Goal: Information Seeking & Learning: Check status

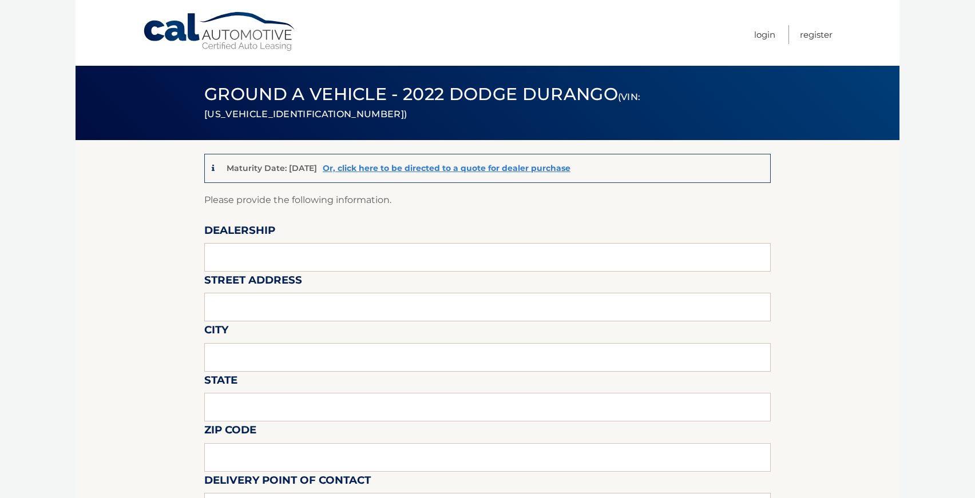
scroll to position [21, 0]
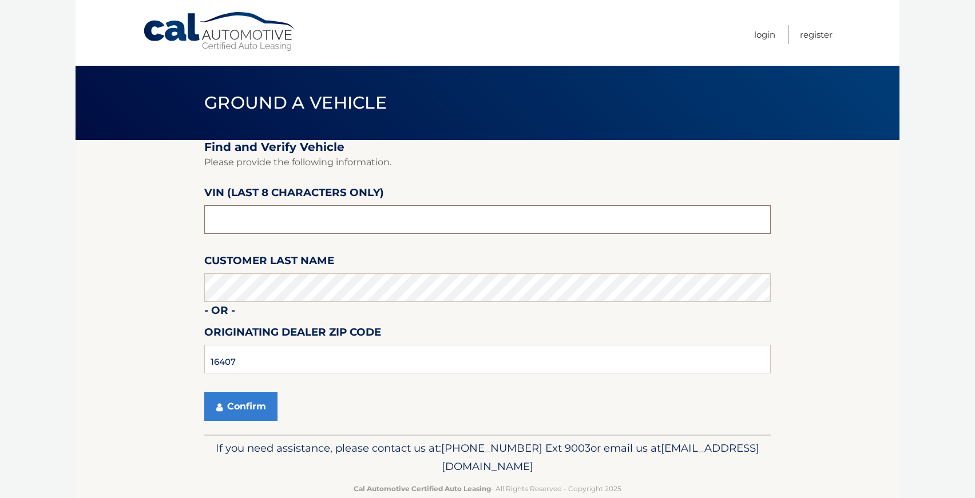
click at [321, 228] on input "text" at bounding box center [487, 219] width 567 height 29
click at [318, 225] on input "text" at bounding box center [487, 219] width 567 height 29
type input "pl519186"
click at [268, 366] on input "16407" at bounding box center [487, 359] width 567 height 29
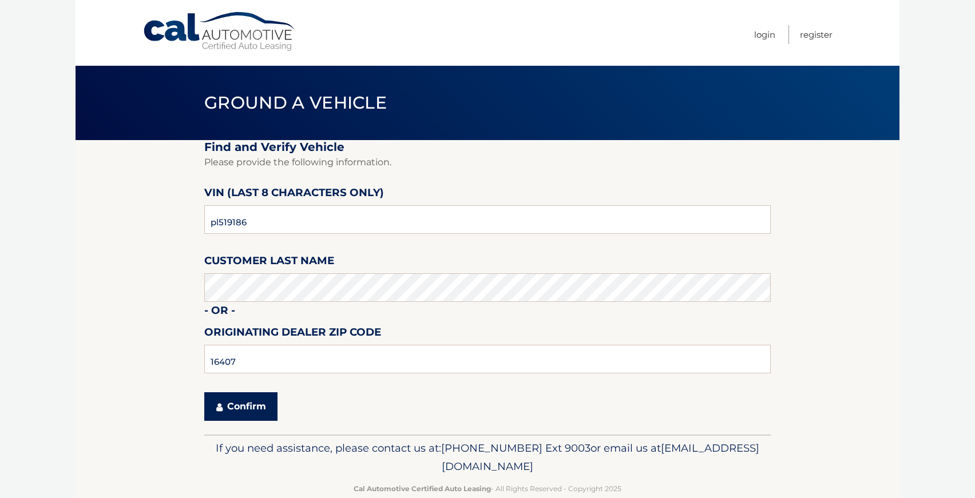
click at [257, 410] on button "Confirm" at bounding box center [240, 407] width 73 height 29
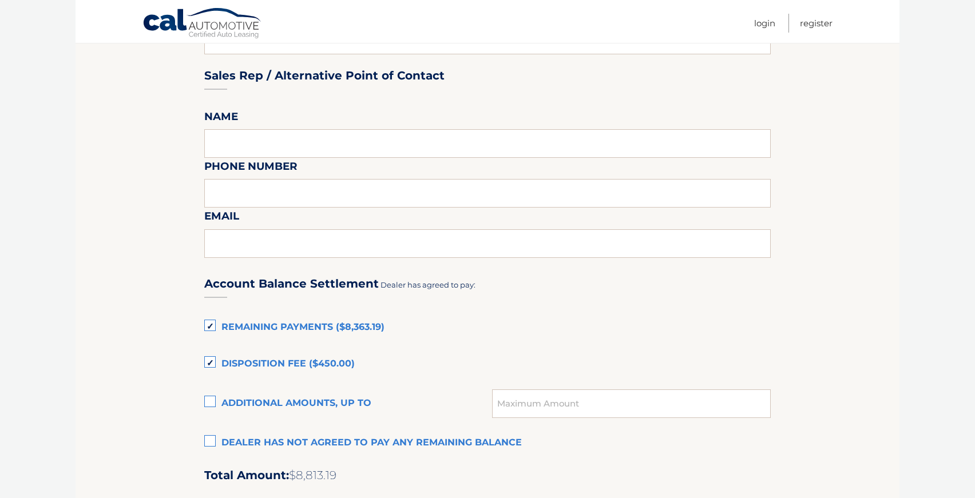
click at [150, 241] on section "Maturity Date: 09/01/2026 Or, click here to be directed to a quote for dealer p…" at bounding box center [488, 200] width 824 height 1254
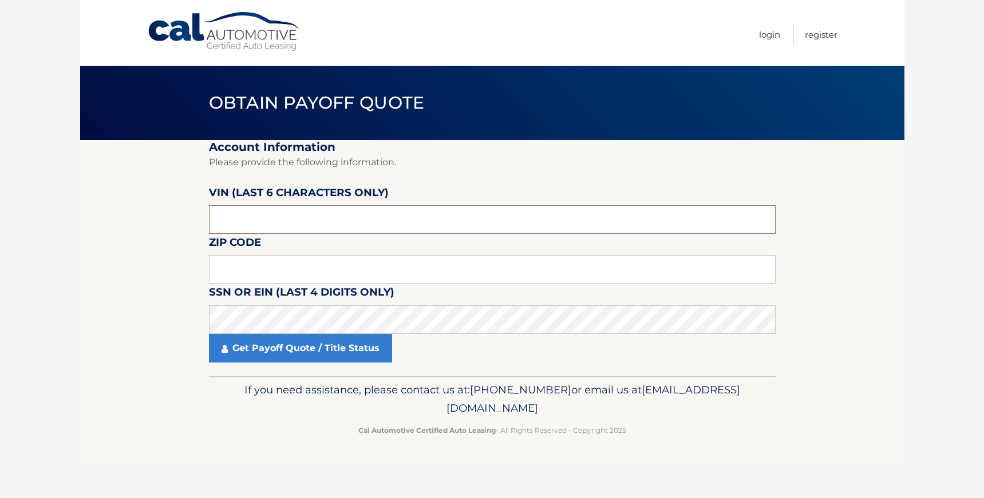
click at [253, 215] on input "text" at bounding box center [492, 219] width 567 height 29
type input "519186"
type input "14710"
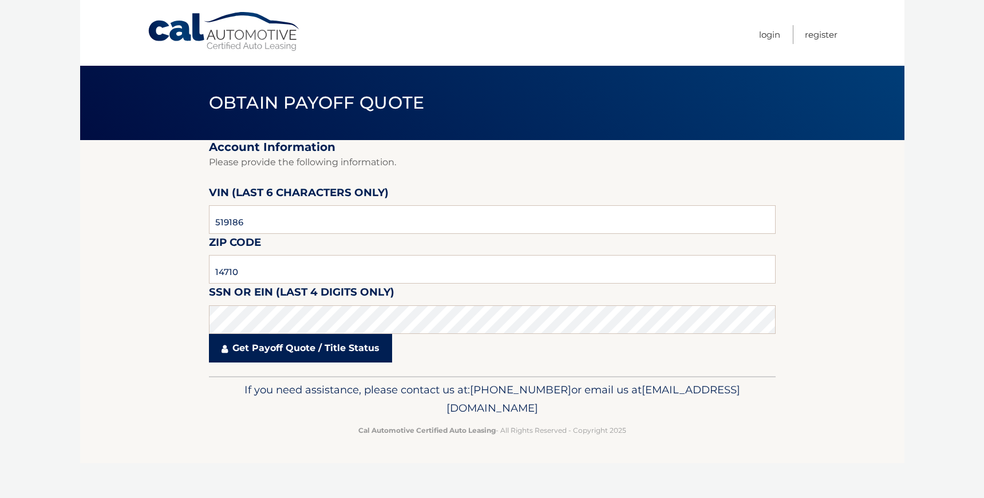
click at [264, 347] on link "Get Payoff Quote / Title Status" at bounding box center [300, 348] width 183 height 29
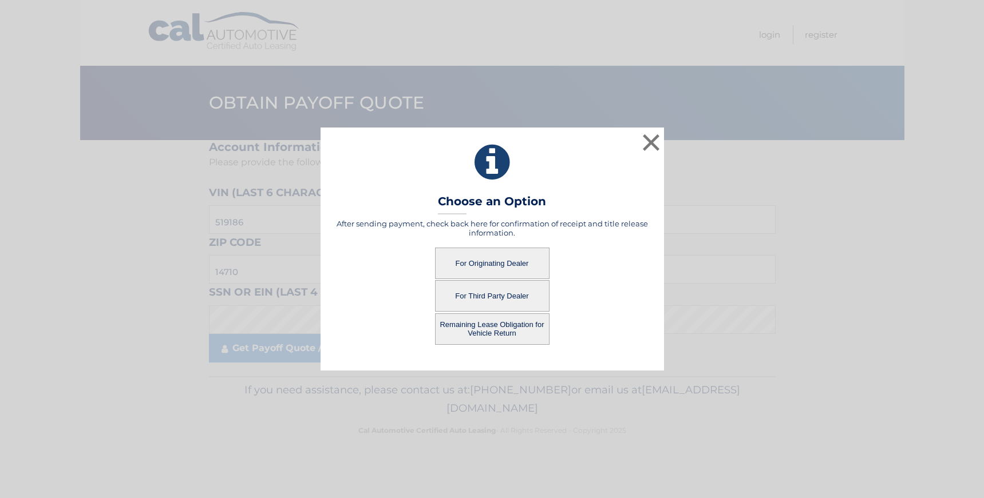
click at [477, 262] on button "For Originating Dealer" at bounding box center [492, 263] width 114 height 31
click at [510, 263] on button "For Originating Dealer" at bounding box center [492, 263] width 114 height 31
click at [482, 334] on button "Remaining Lease Obligation for Vehicle Return" at bounding box center [492, 329] width 114 height 31
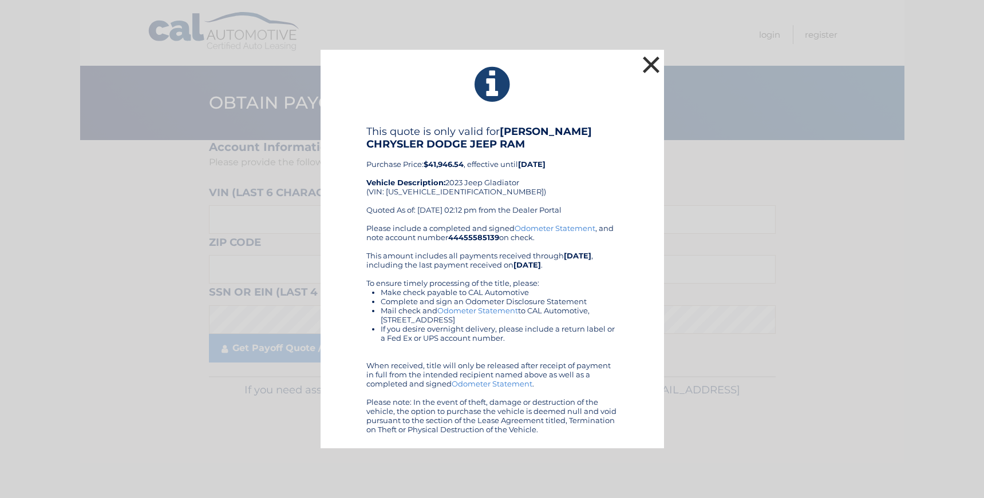
click at [650, 69] on button "×" at bounding box center [651, 64] width 23 height 23
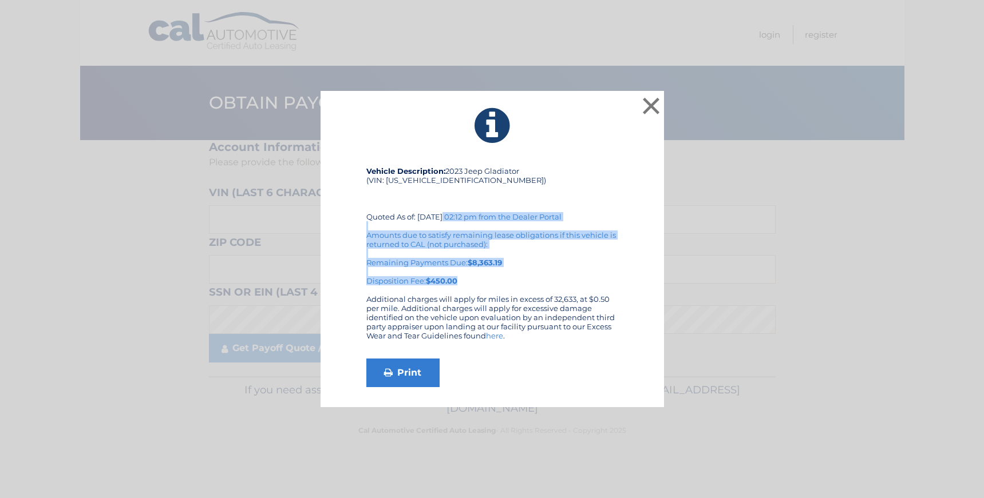
drag, startPoint x: 366, startPoint y: 217, endPoint x: 470, endPoint y: 284, distance: 123.8
click at [476, 285] on div "Vehicle Description: 2023 Jeep Gladiator (VIN: 1C6HJTAG7PL519186) Quoted As of:…" at bounding box center [492, 231] width 252 height 128
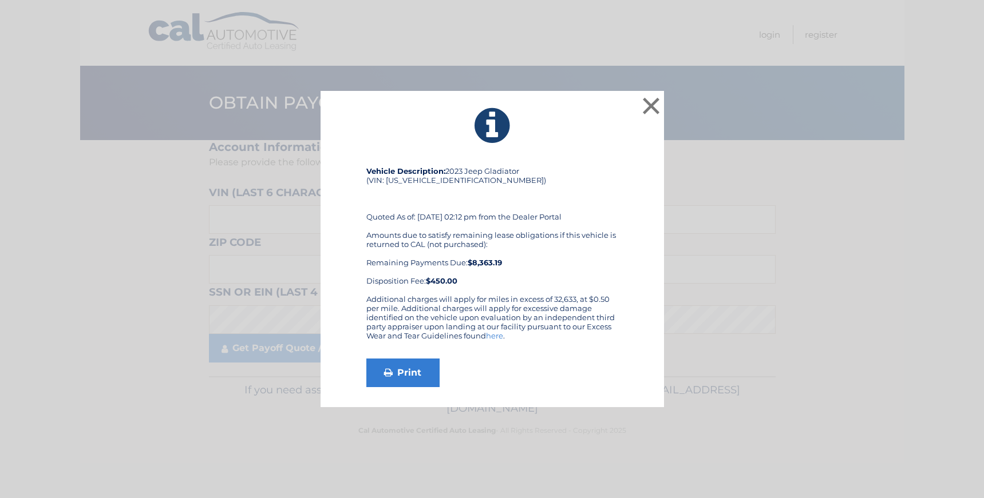
click at [449, 282] on strong "$450.00" at bounding box center [441, 280] width 31 height 9
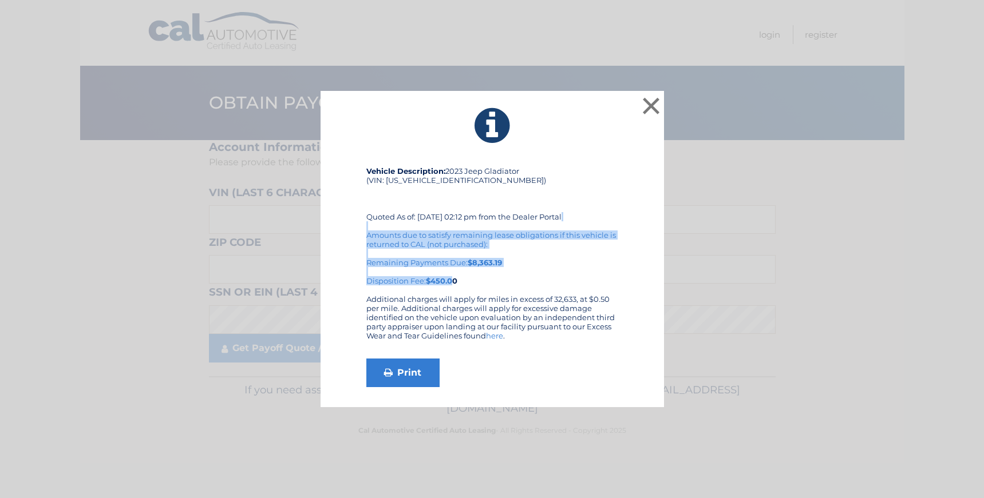
drag, startPoint x: 453, startPoint y: 280, endPoint x: 418, endPoint y: 228, distance: 63.2
click at [421, 228] on div "Vehicle Description: 2023 Jeep Gladiator (VIN: 1C6HJTAG7PL519186) Quoted As of:…" at bounding box center [492, 231] width 252 height 128
click at [652, 106] on button "×" at bounding box center [651, 105] width 23 height 23
